Goal: Task Accomplishment & Management: Use online tool/utility

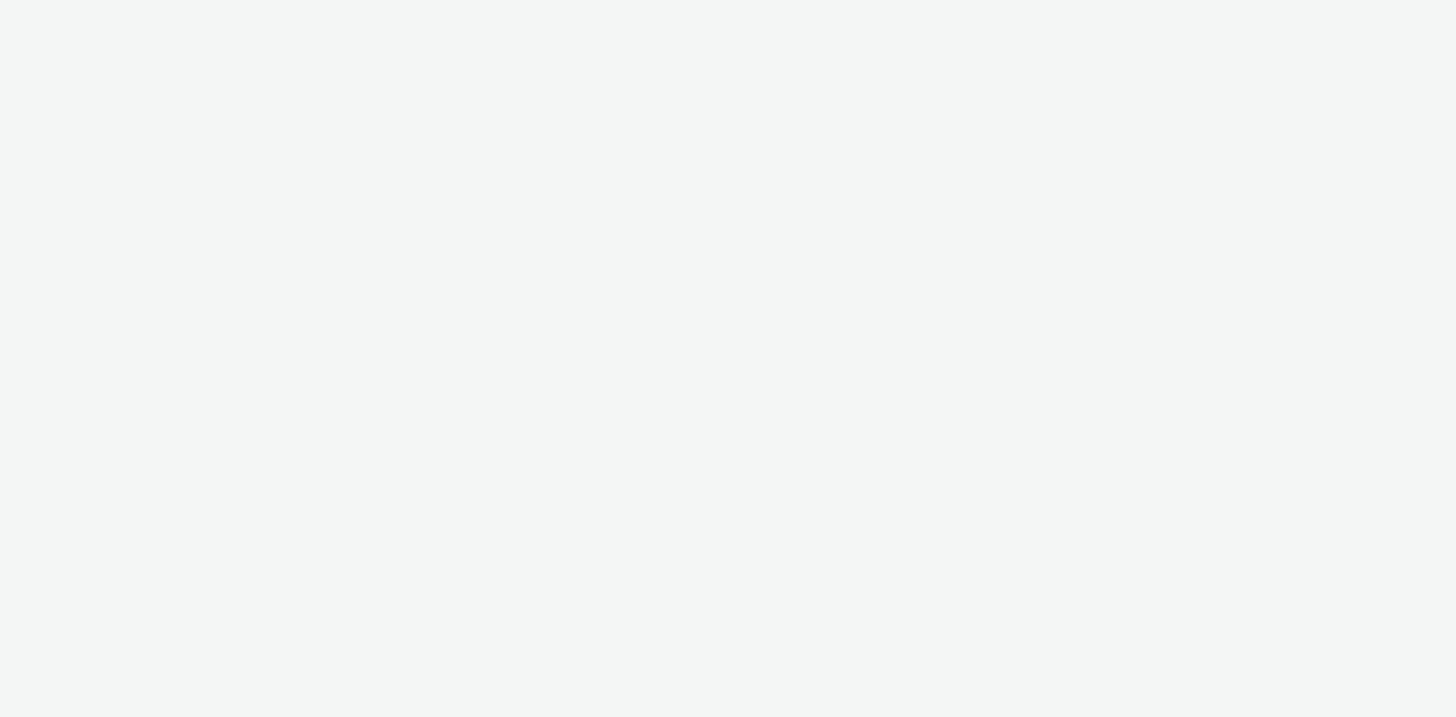
select select "d57a0b46-ef33-4938-977b-e6d07593e41f"
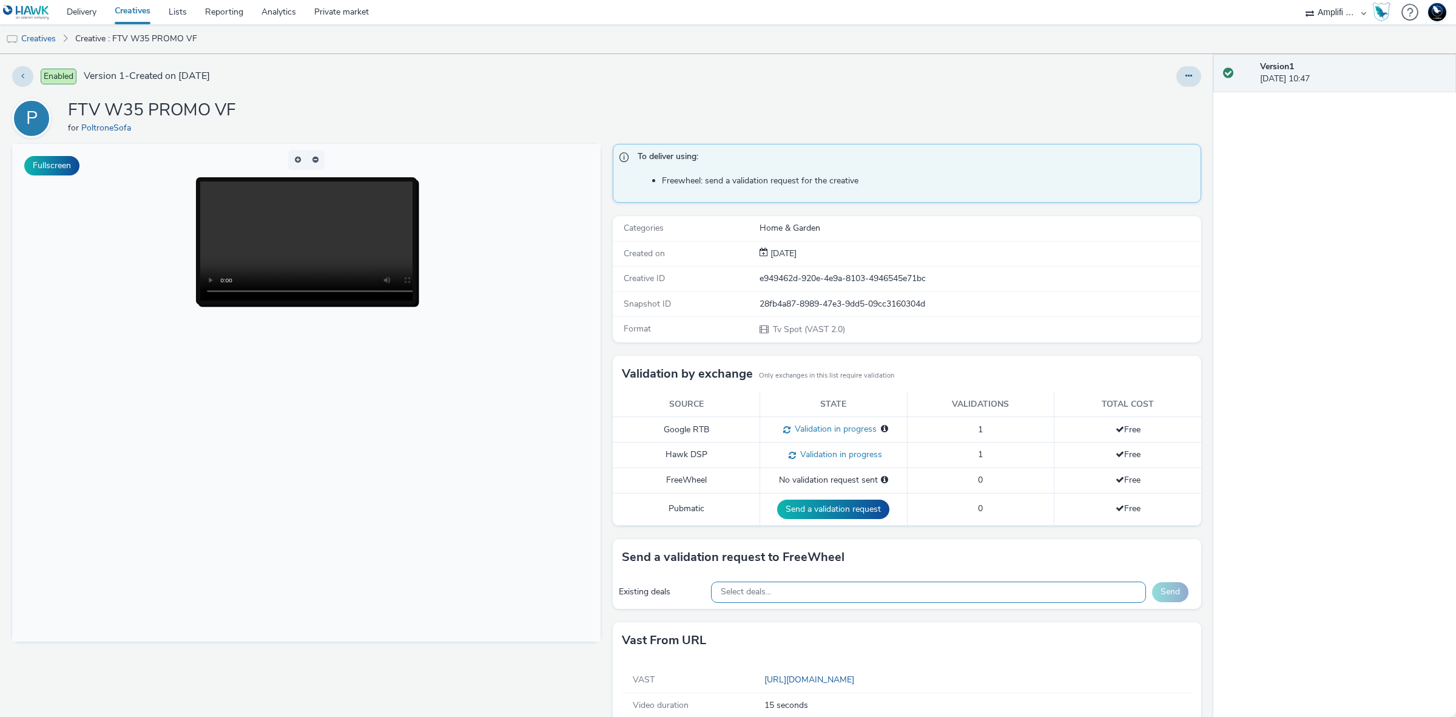
click at [895, 601] on div "Select deals..." at bounding box center [929, 591] width 436 height 21
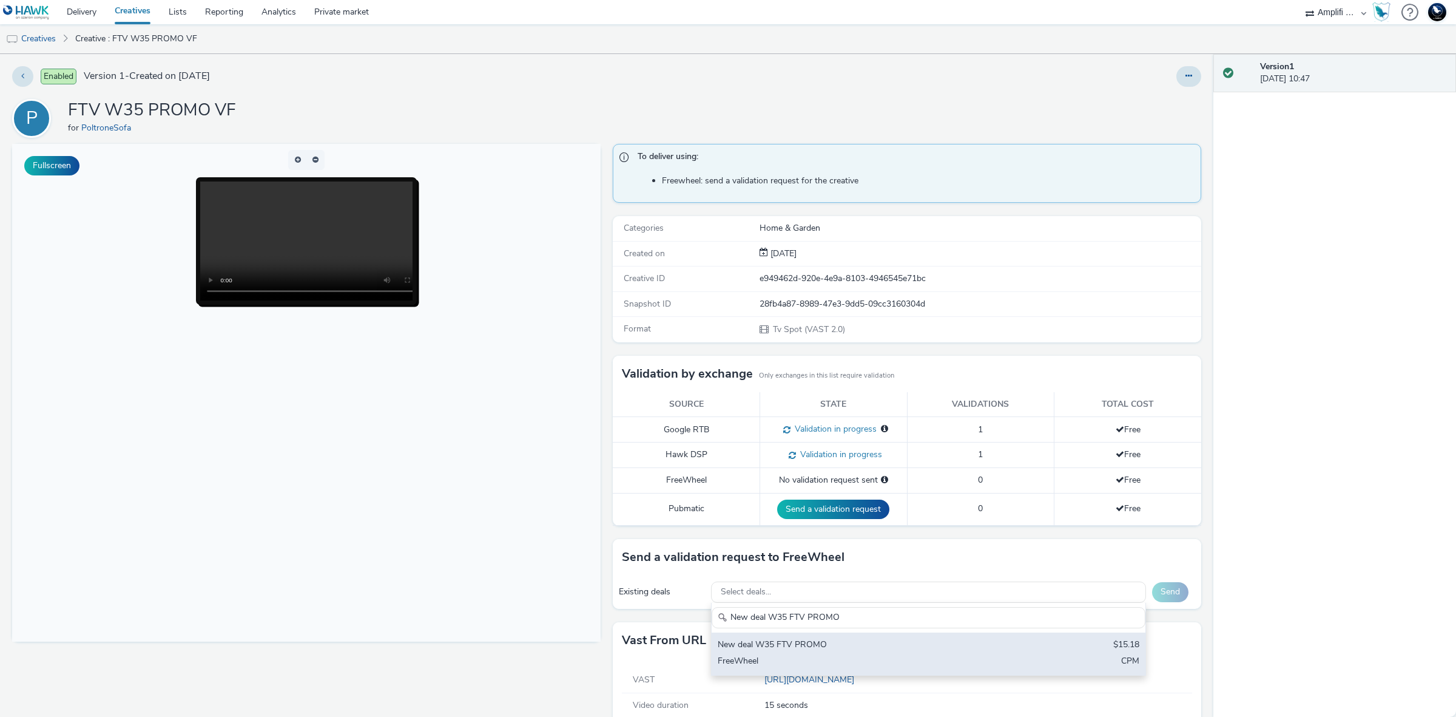
type input "New deal W35 FTV PROMO"
click at [893, 641] on div "New deal W35 FTV PROMO" at bounding box center [857, 645] width 279 height 14
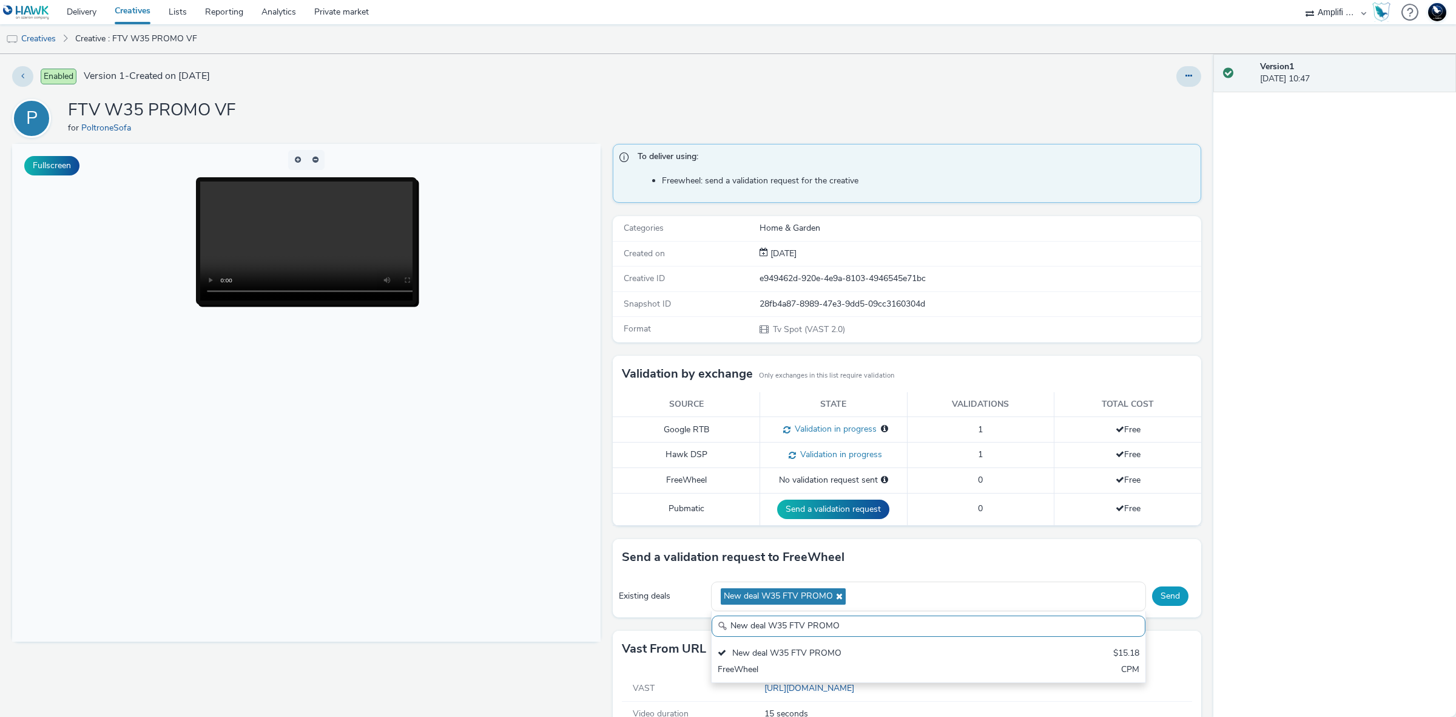
click at [1159, 598] on button "Send" at bounding box center [1170, 595] width 36 height 19
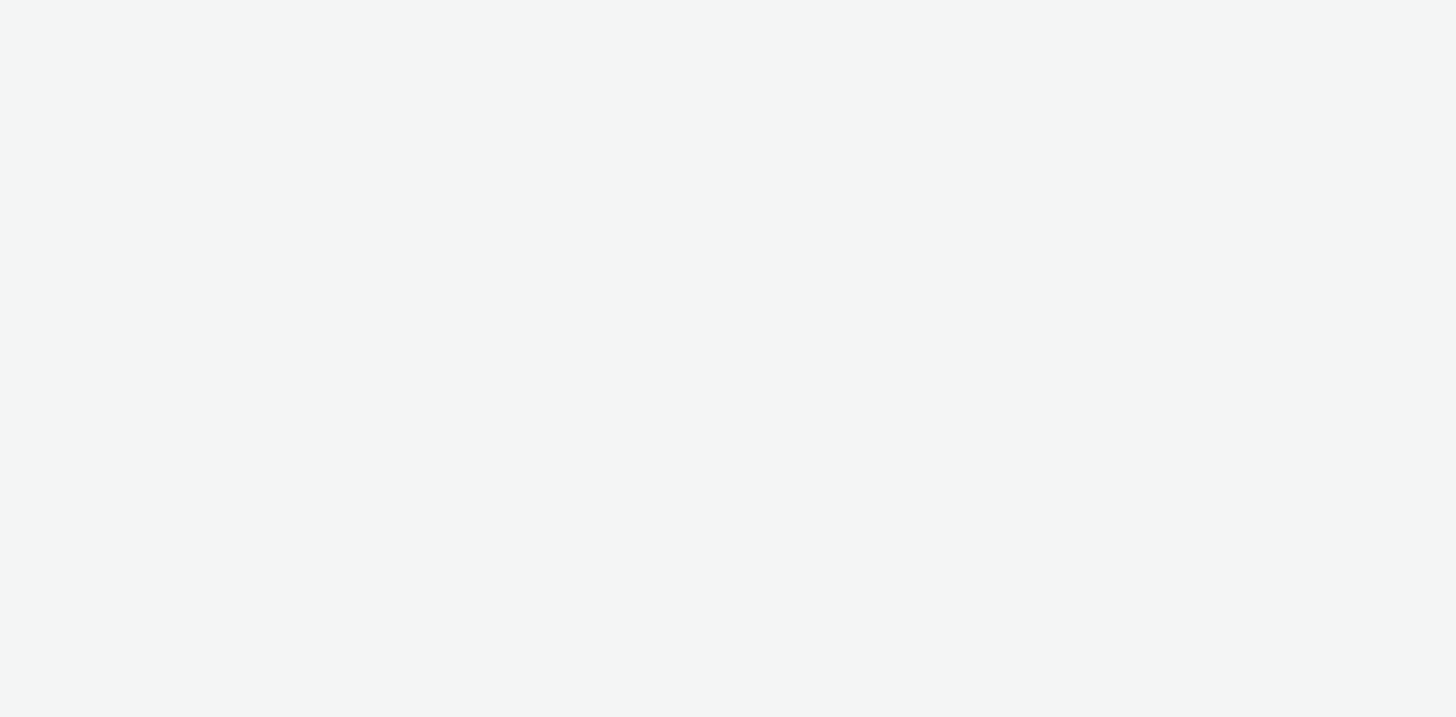
select select "d57a0b46-ef33-4938-977b-e6d07593e41f"
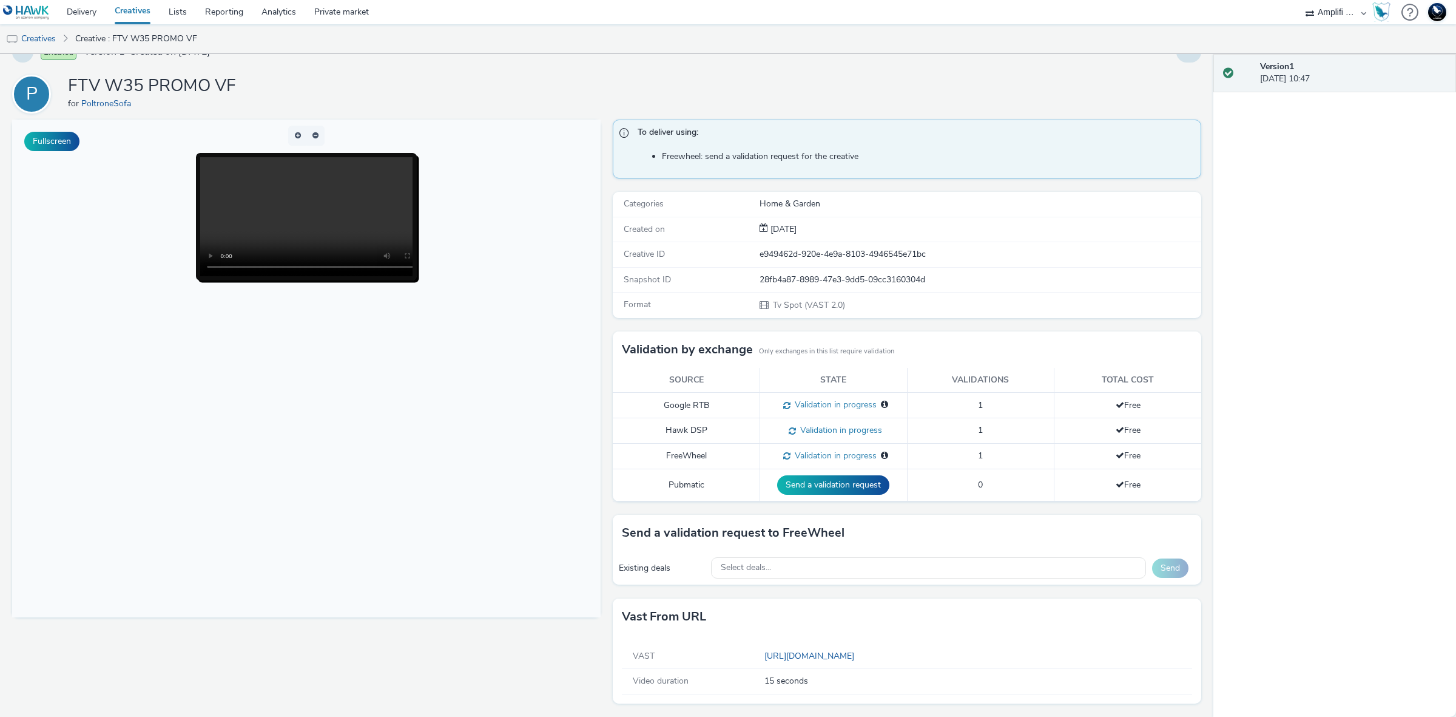
scroll to position [25, 0]
click at [886, 559] on div "Select deals..." at bounding box center [929, 567] width 436 height 21
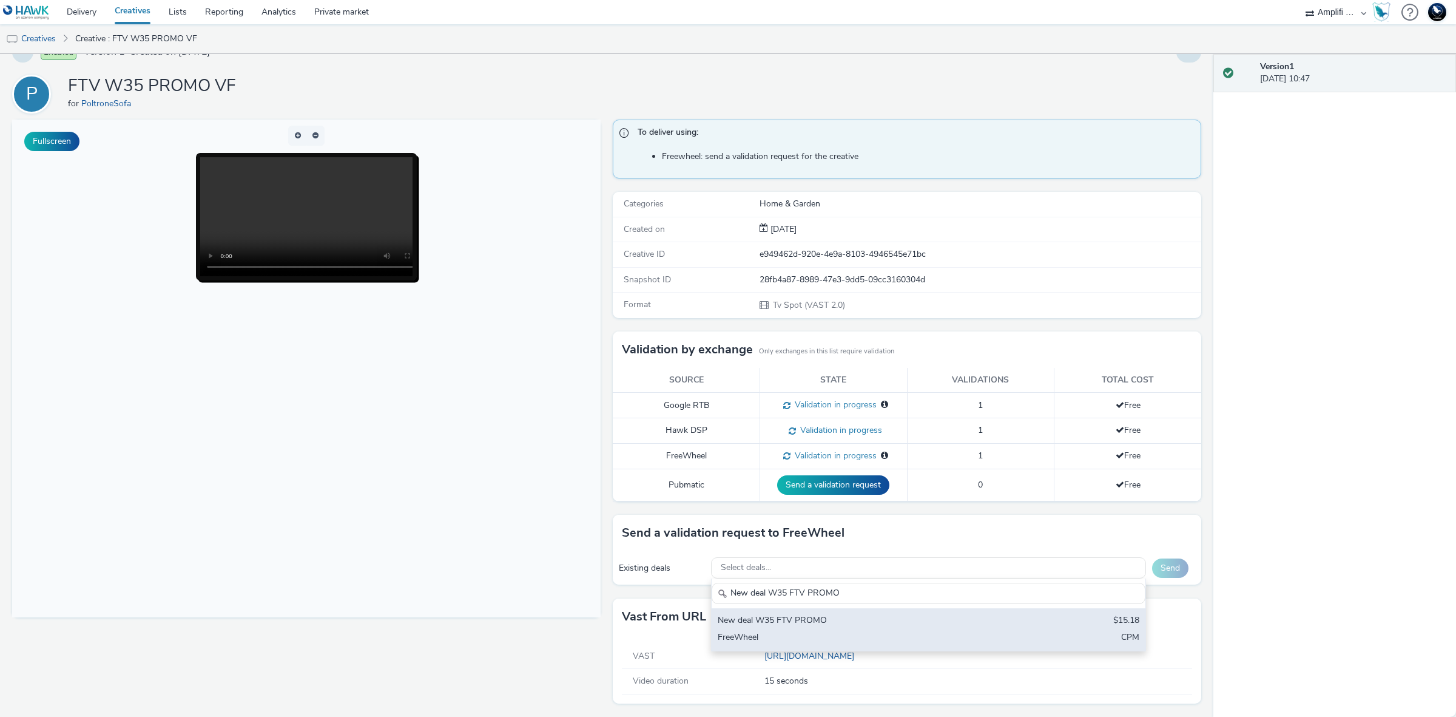
type input "New deal W35 FTV PROMO"
click at [868, 633] on div "FreeWheel" at bounding box center [857, 638] width 279 height 14
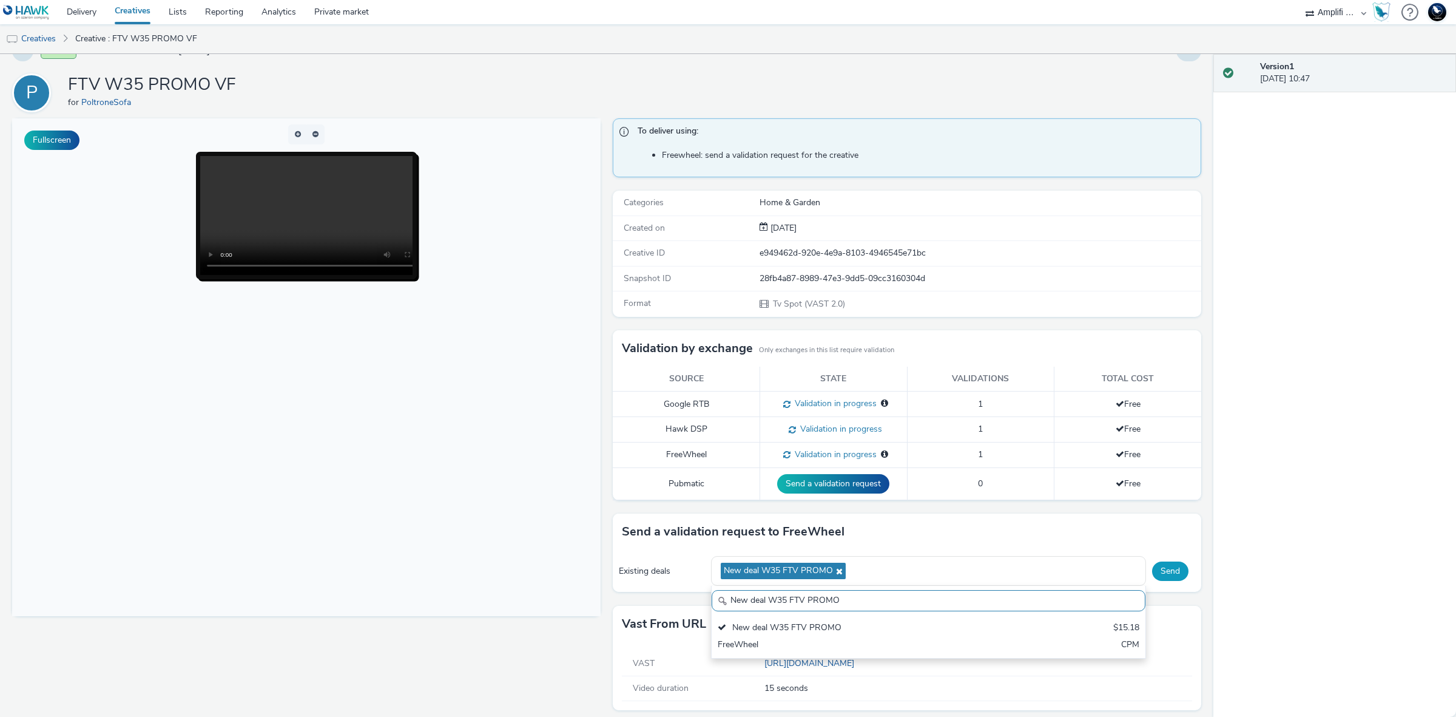
click at [1169, 570] on button "Send" at bounding box center [1170, 570] width 36 height 19
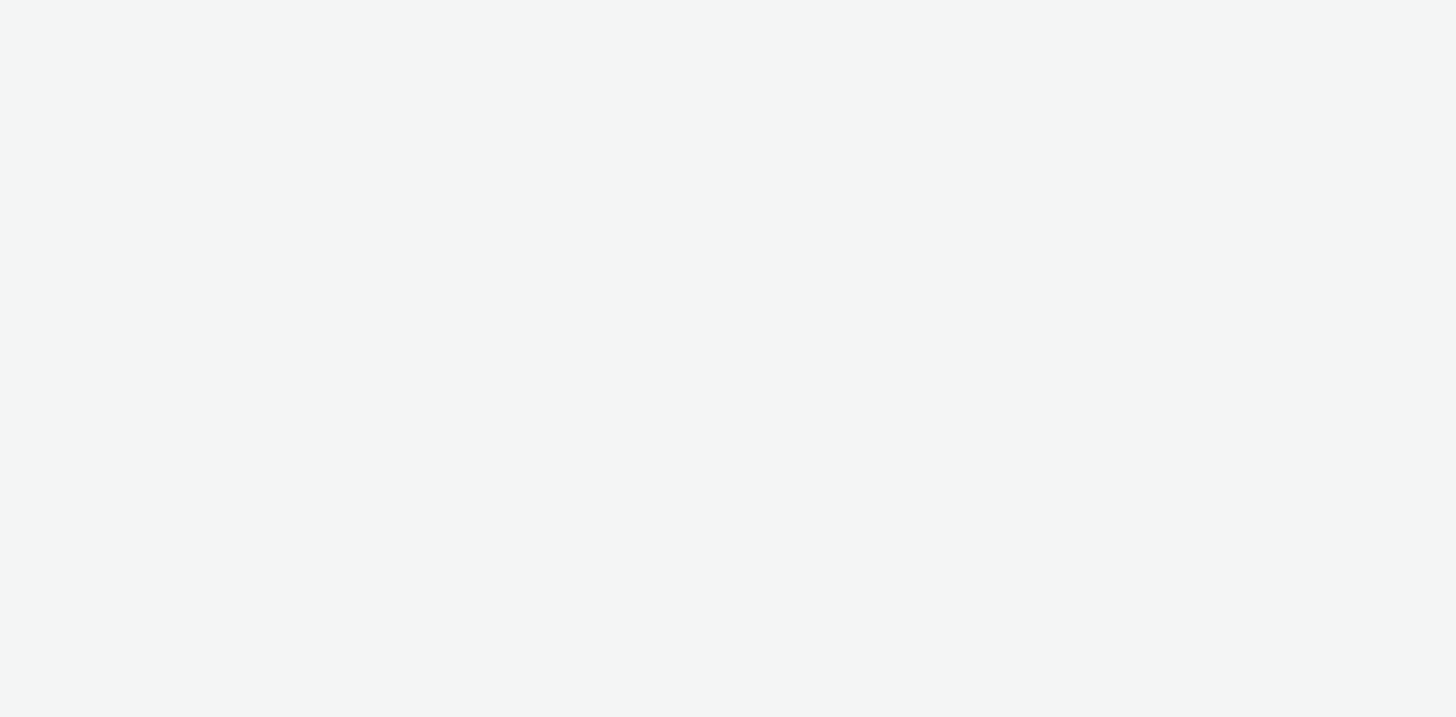
select select "440da4fd-3060-4a41-ba81-8784f925740e"
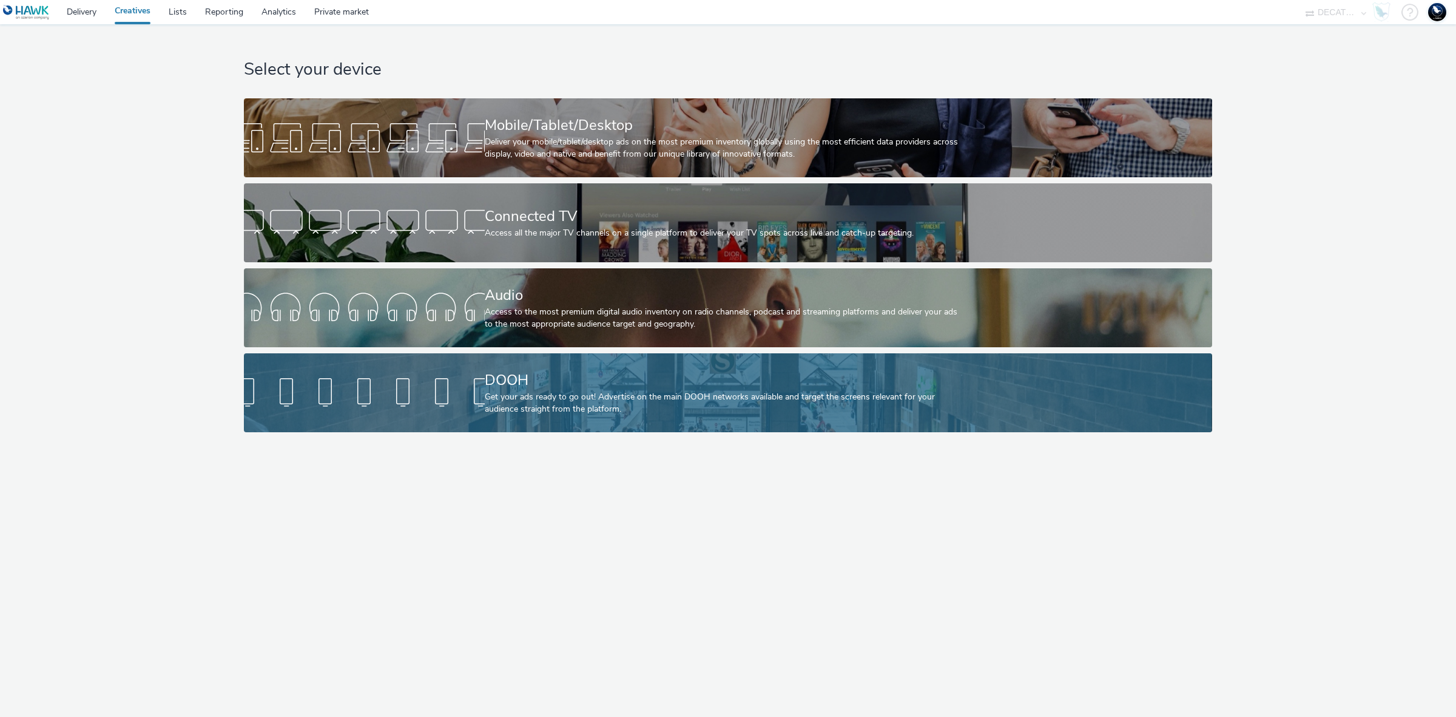
click at [692, 393] on div "Get your ads ready to go out! Advertise on the main DOOH networks available and…" at bounding box center [726, 403] width 482 height 25
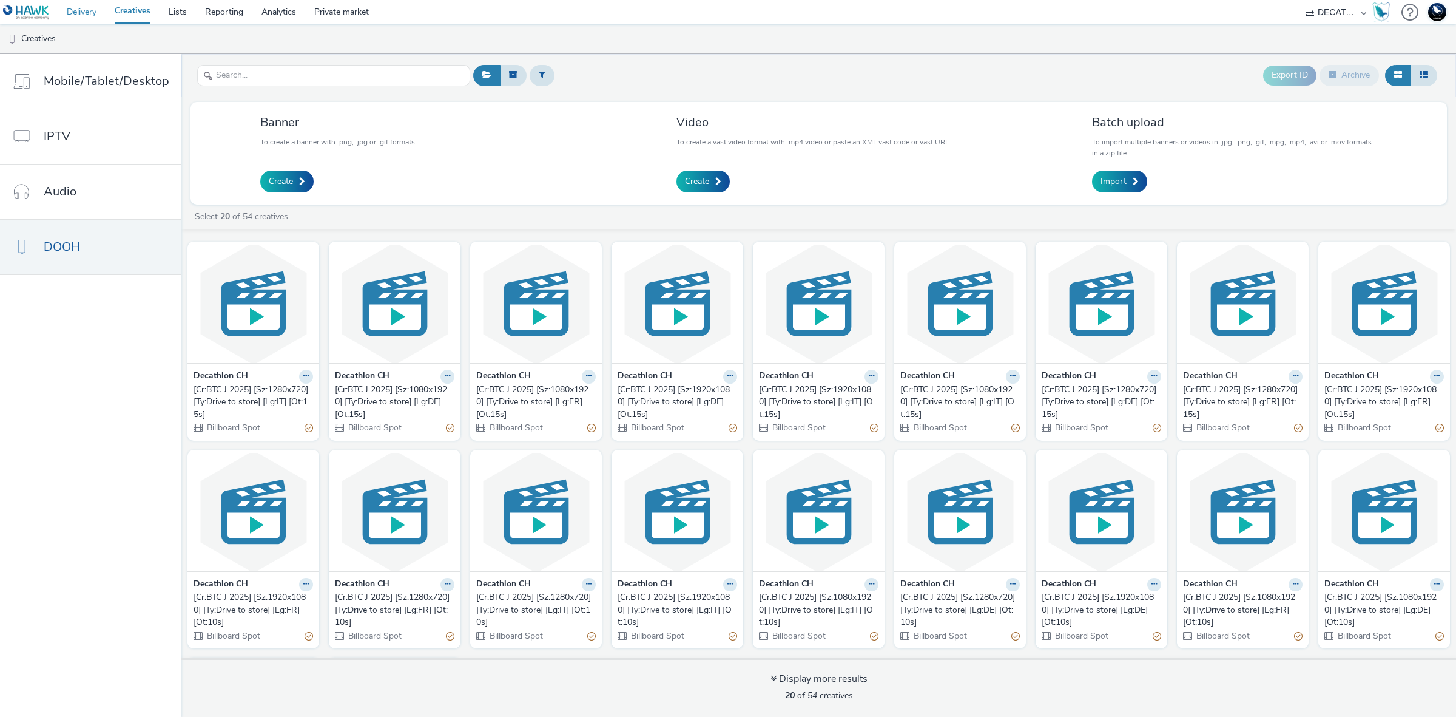
click at [87, 10] on link "Delivery" at bounding box center [82, 12] width 48 height 24
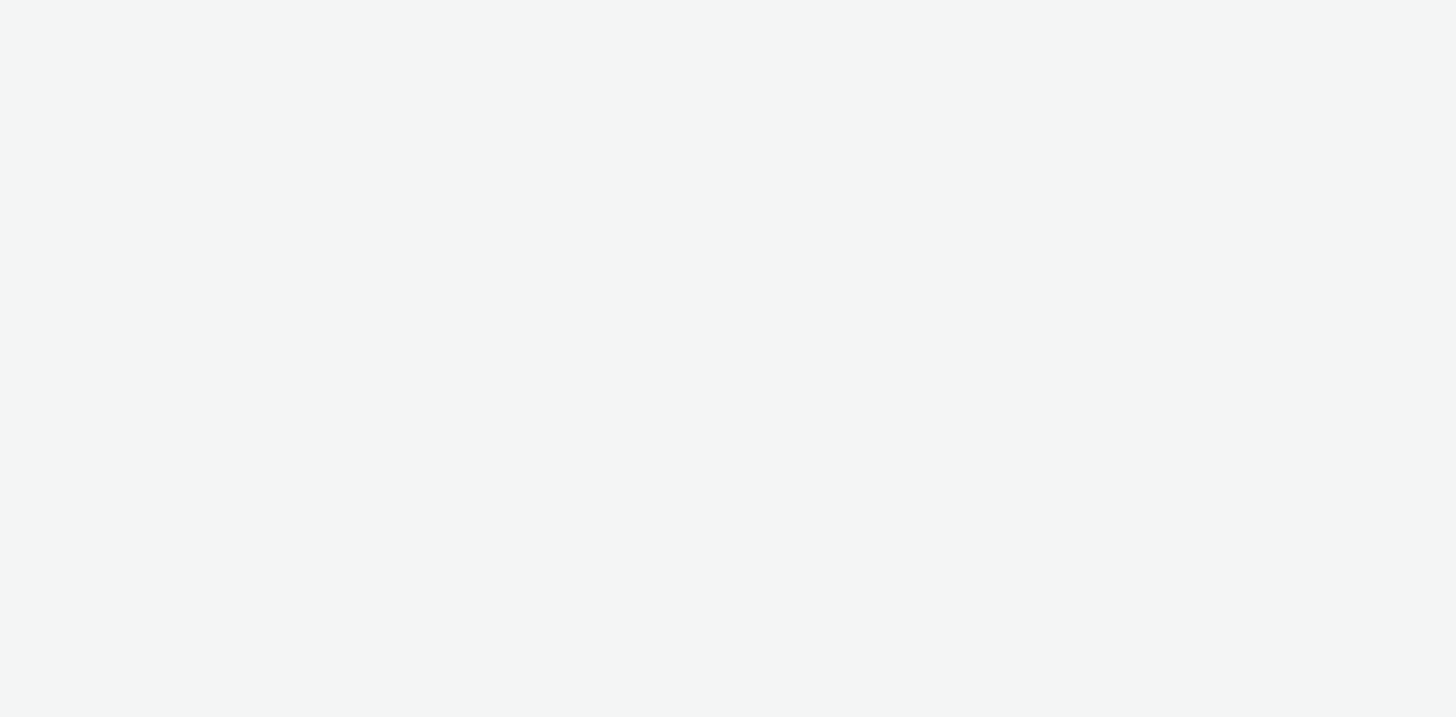
select select "d57a0b46-ef33-4938-977b-e6d07593e41f"
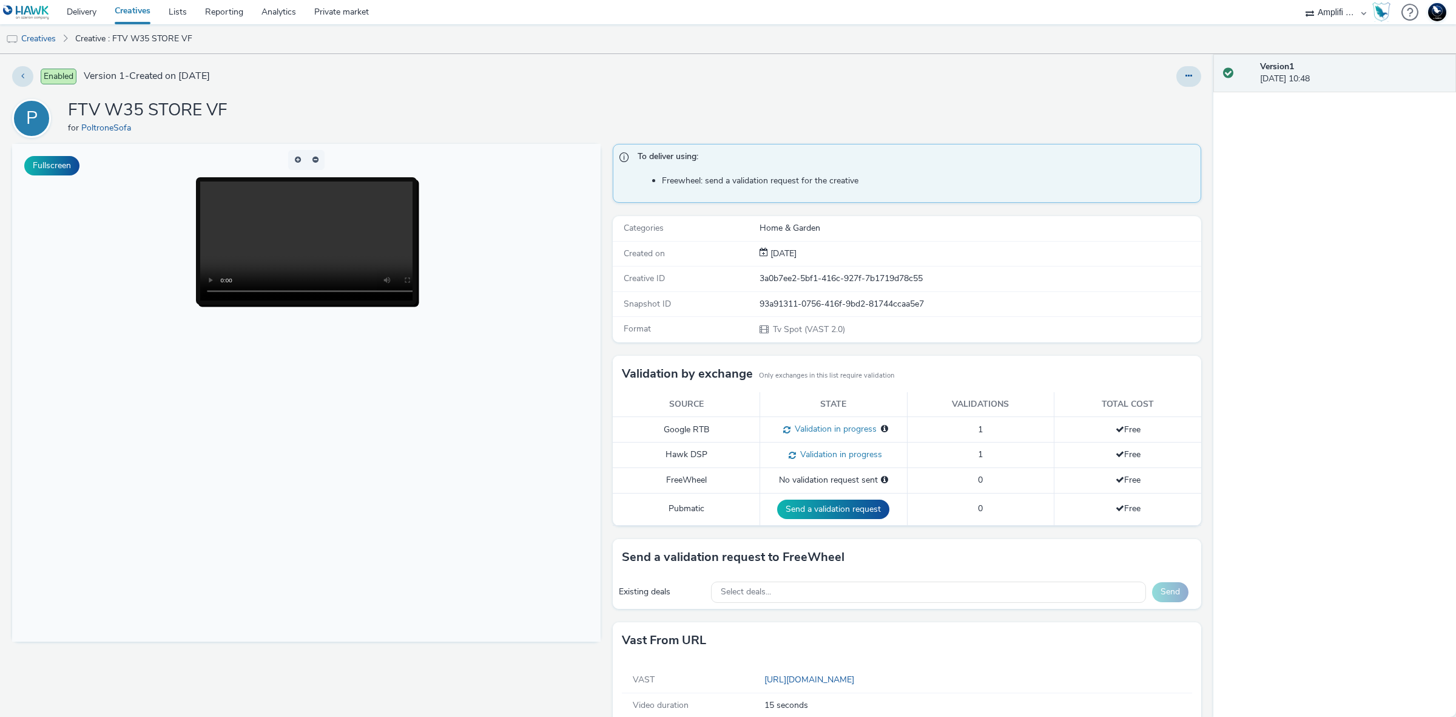
click at [807, 300] on div "93a91311-0756-416f-9bd2-81744ccaa5e7" at bounding box center [980, 304] width 441 height 12
copy div "93a91311-0756-416f-9bd2-81744ccaa5e7"
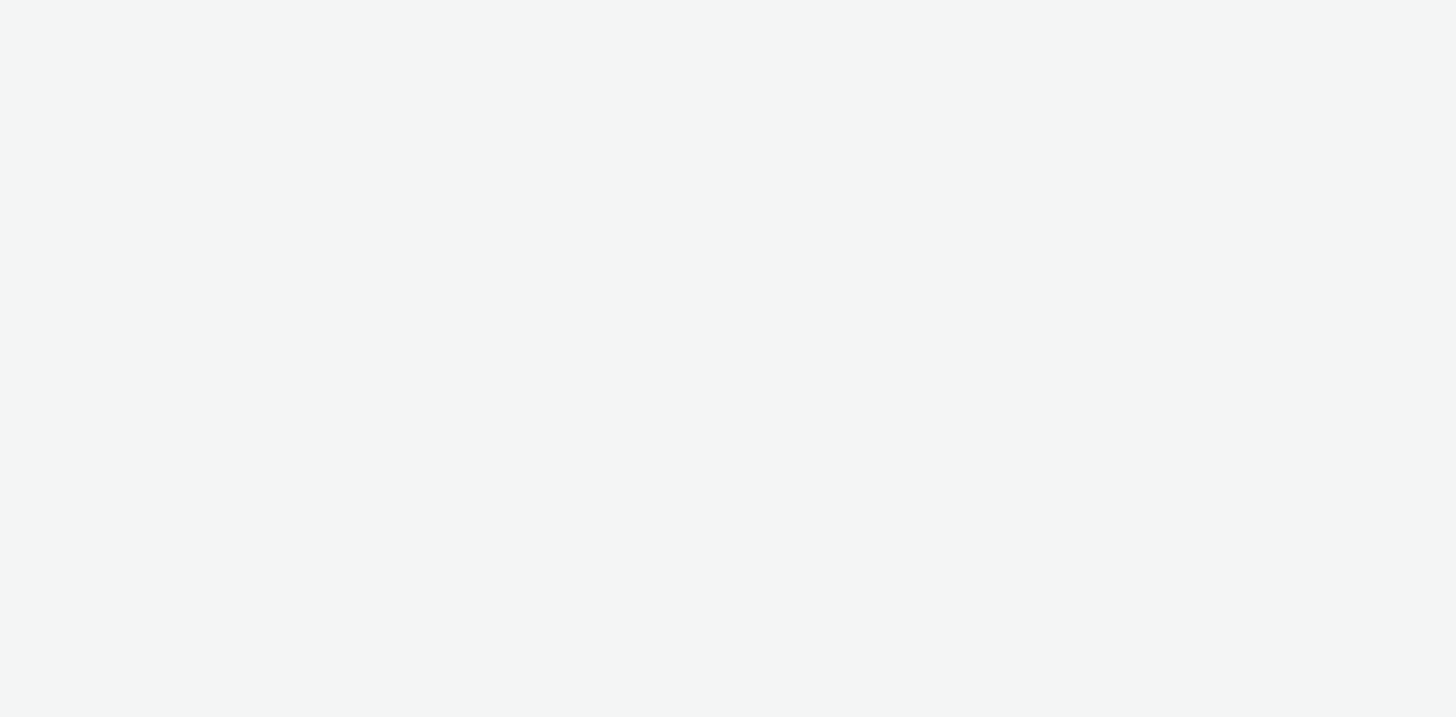
select select "d57a0b46-ef33-4938-977b-e6d07593e41f"
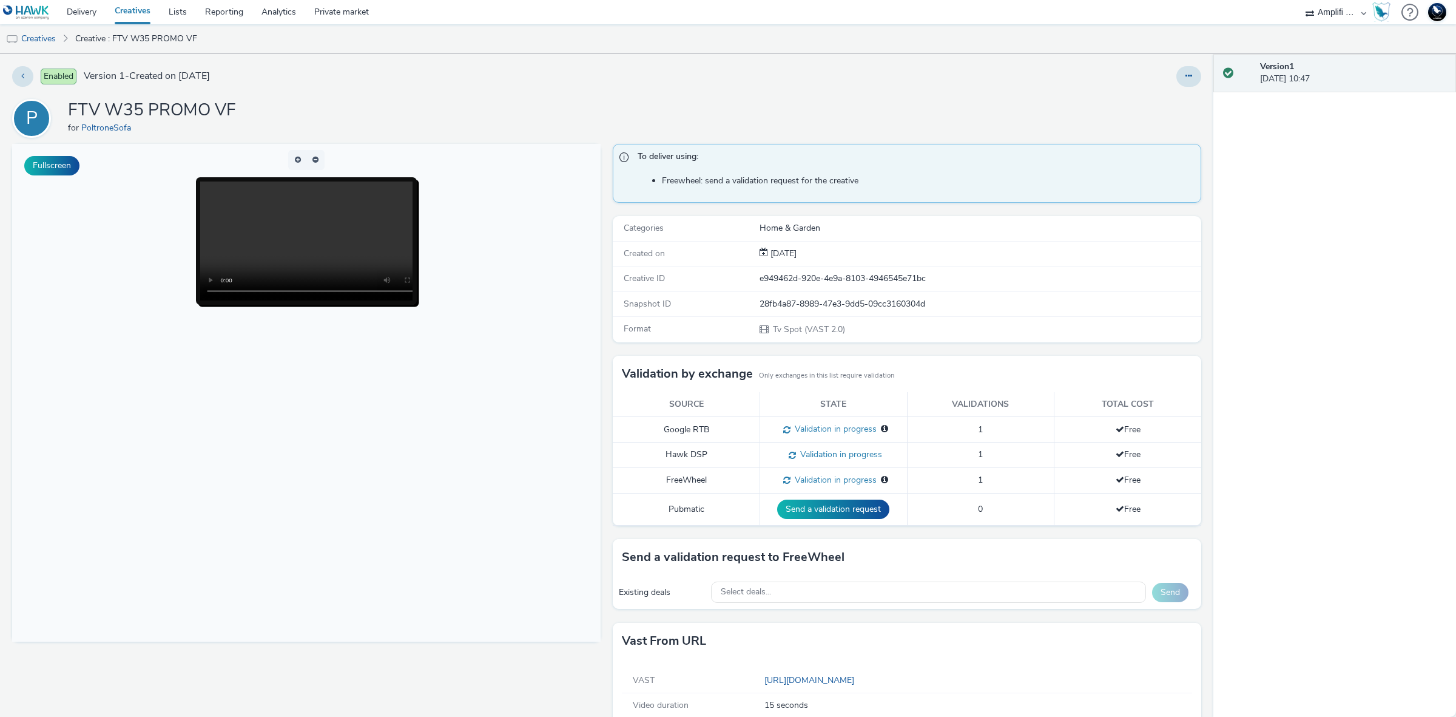
click at [856, 300] on div "28fb4a87-8989-47e3-9dd5-09cc3160304d" at bounding box center [980, 304] width 441 height 12
copy div "28fb4a87-8989-47e3-9dd5-09cc3160304d"
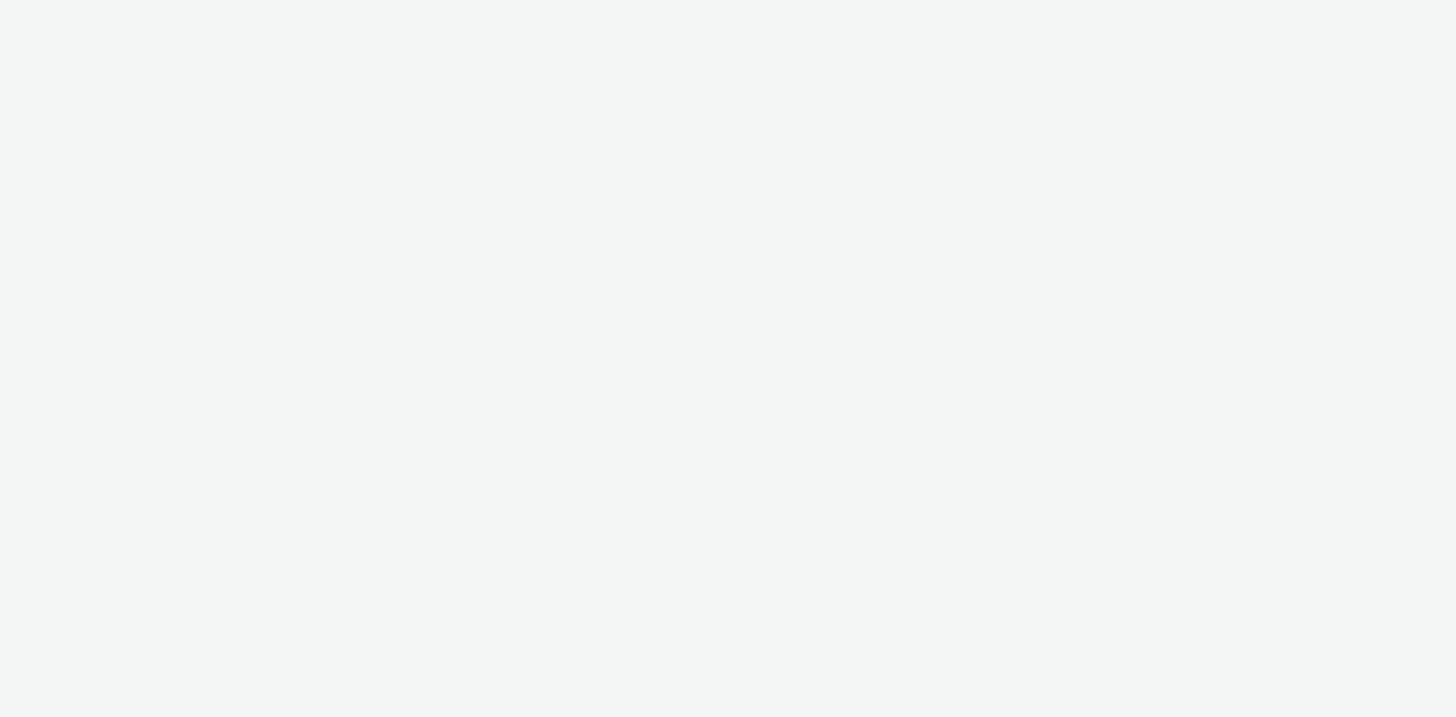
select select "440da4fd-3060-4a41-ba81-8784f925740e"
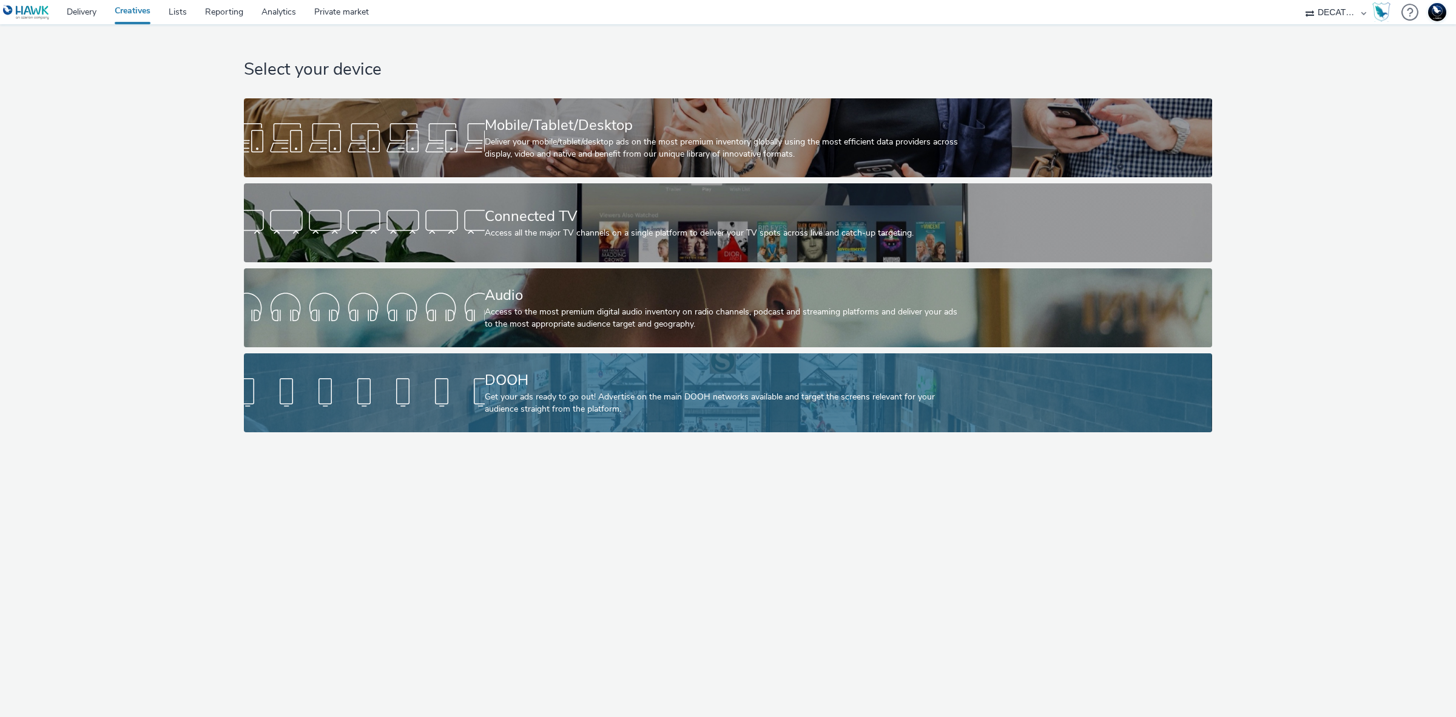
click at [789, 380] on div "DOOH" at bounding box center [726, 380] width 482 height 21
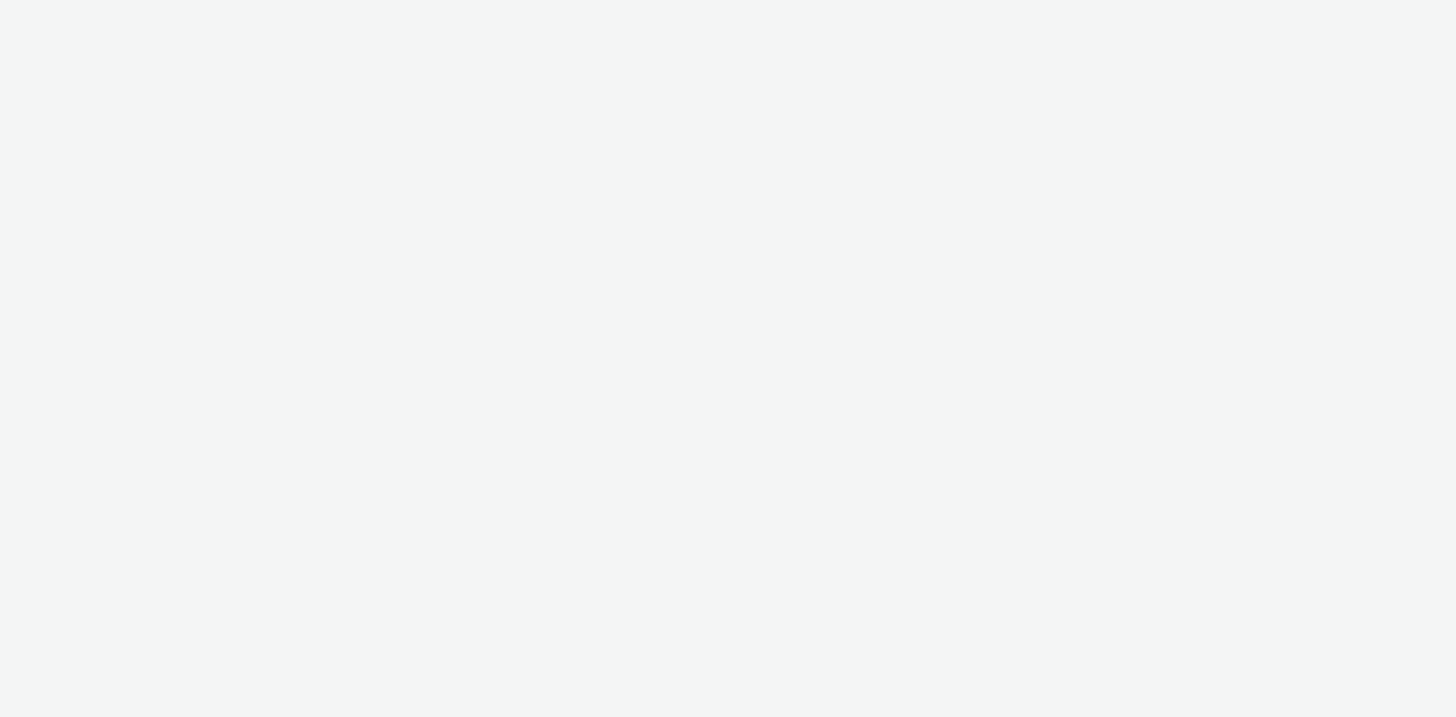
select select "440da4fd-3060-4a41-ba81-8784f925740e"
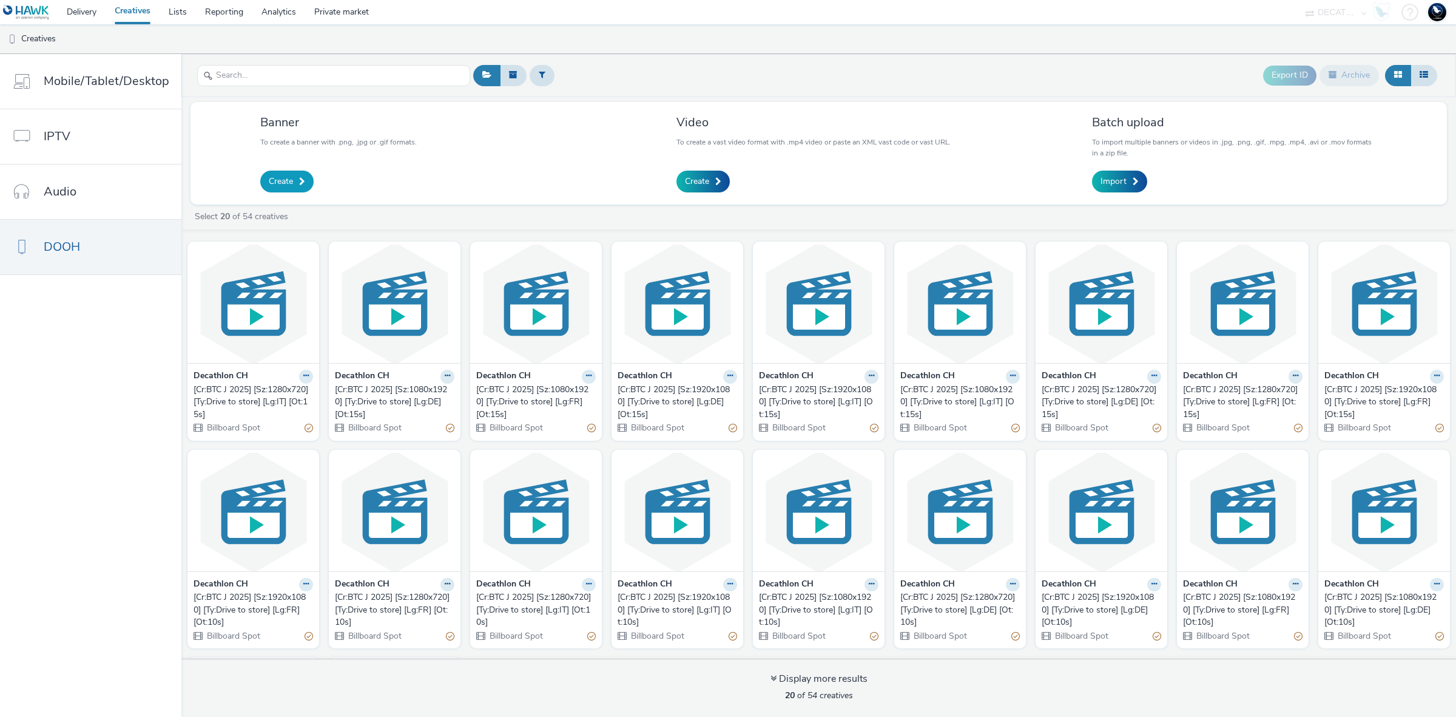
click at [302, 177] on link "Create" at bounding box center [286, 182] width 53 height 22
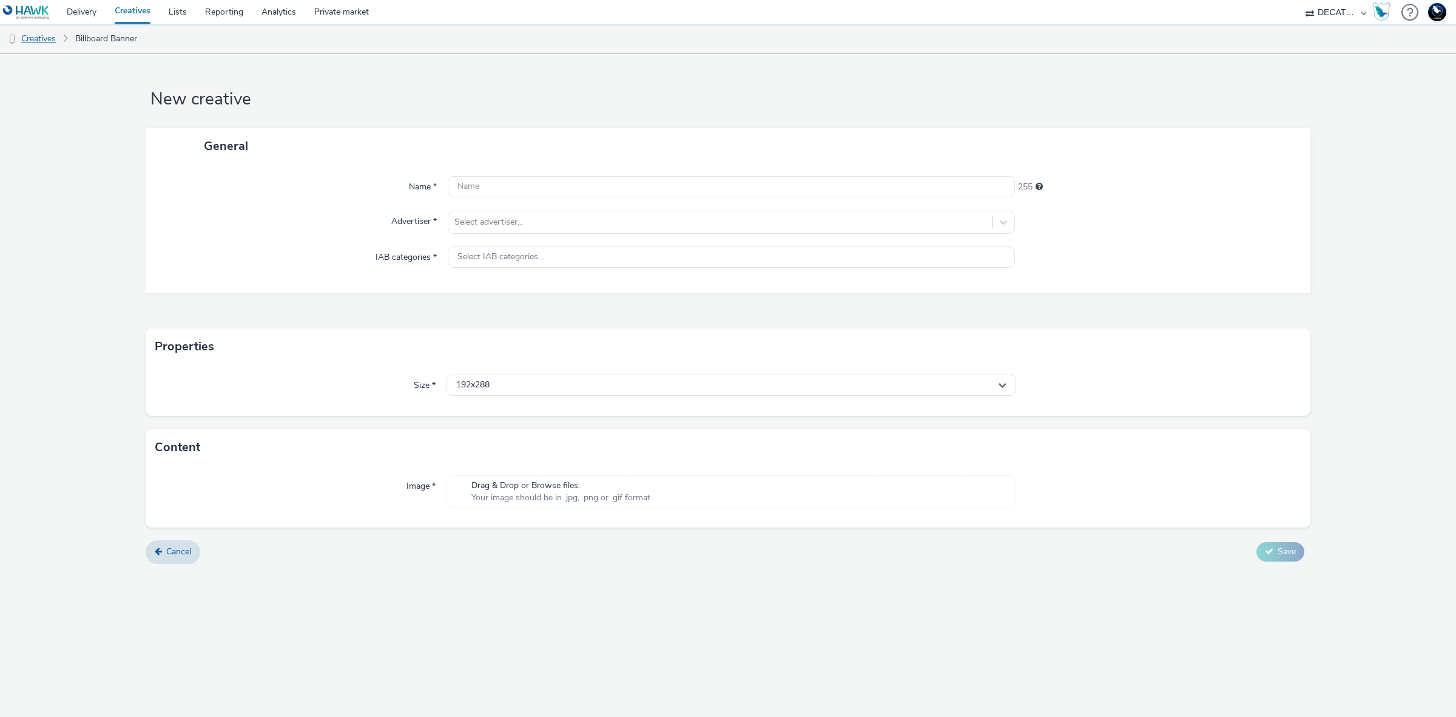
click at [29, 38] on link "Creatives" at bounding box center [31, 38] width 62 height 29
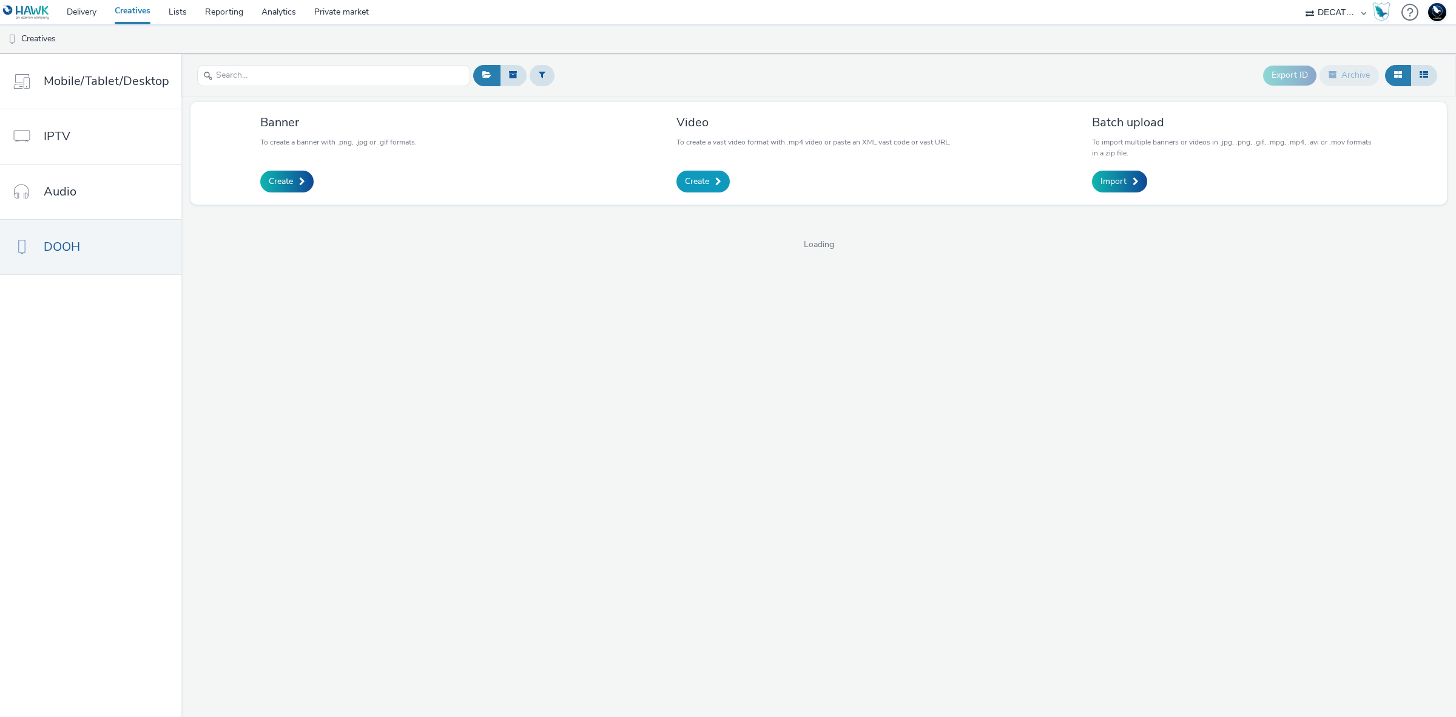
click at [710, 177] on link "Create" at bounding box center [703, 182] width 53 height 22
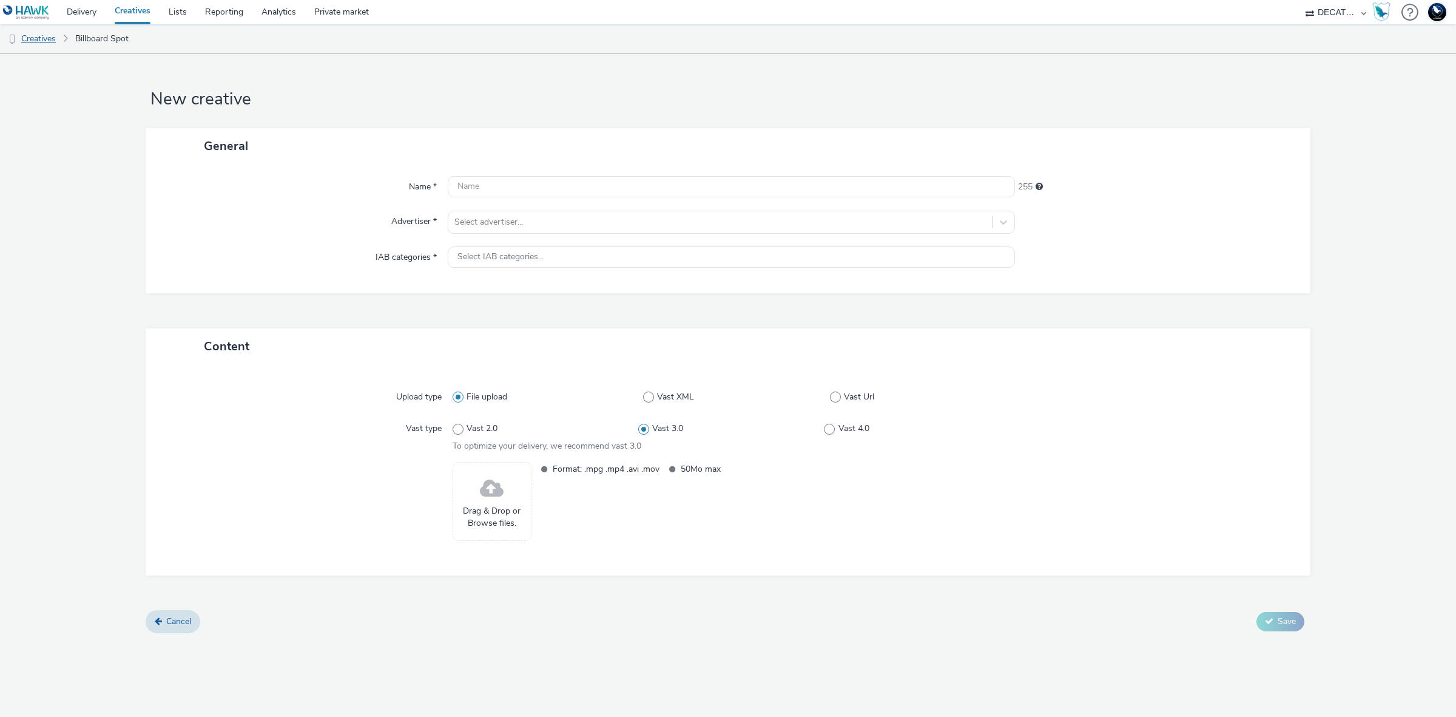
click at [35, 38] on link "Creatives" at bounding box center [31, 38] width 62 height 29
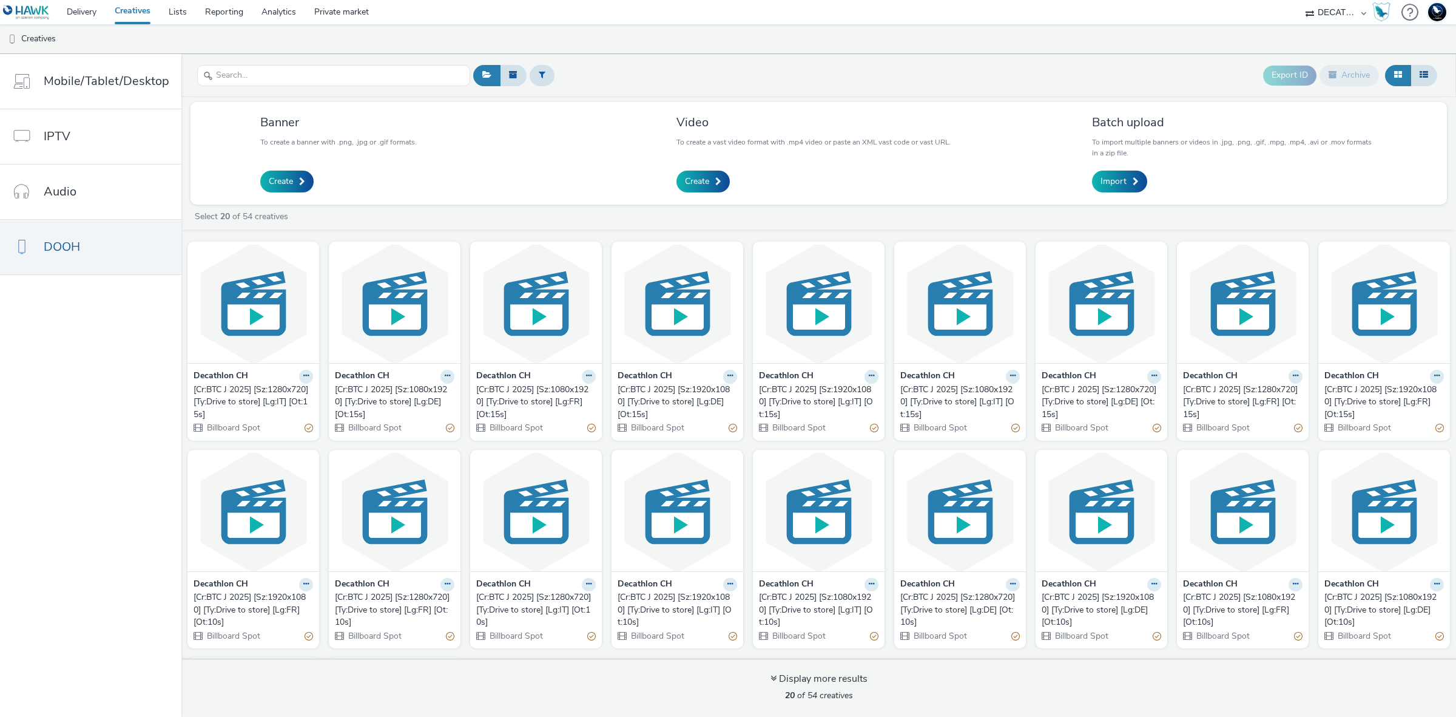
click at [22, 447] on nav "Mobile/Tablet/Desktop IPTV Audio DOOH" at bounding box center [90, 385] width 181 height 663
click at [140, 435] on nav "Mobile/Tablet/Desktop IPTV Audio DOOH" at bounding box center [90, 385] width 181 height 663
click at [87, 16] on link "Delivery" at bounding box center [82, 12] width 48 height 24
